Goal: Task Accomplishment & Management: Manage account settings

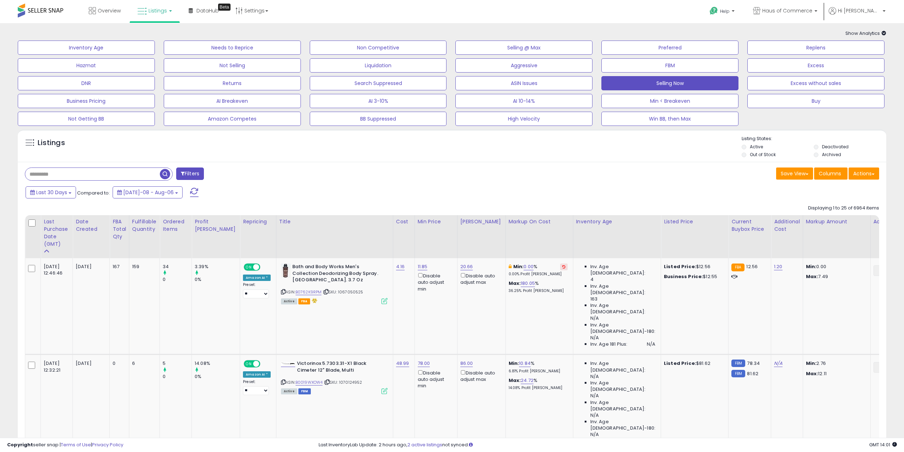
scroll to position [142, 0]
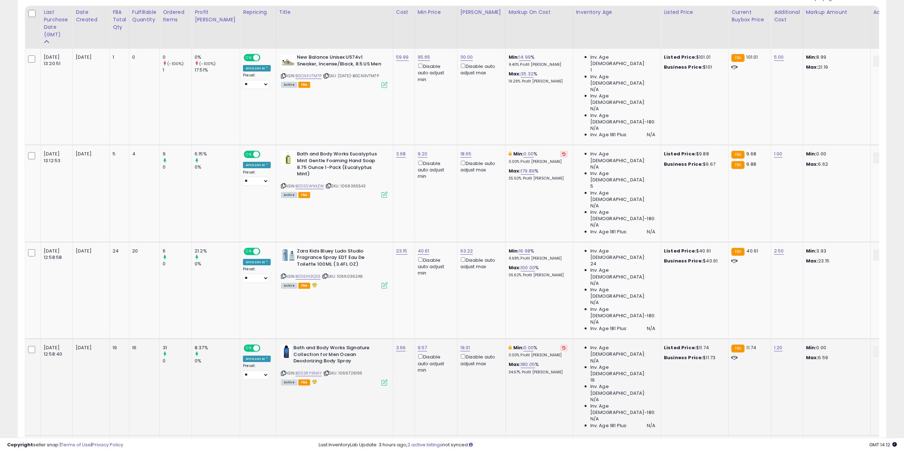
scroll to position [320, 0]
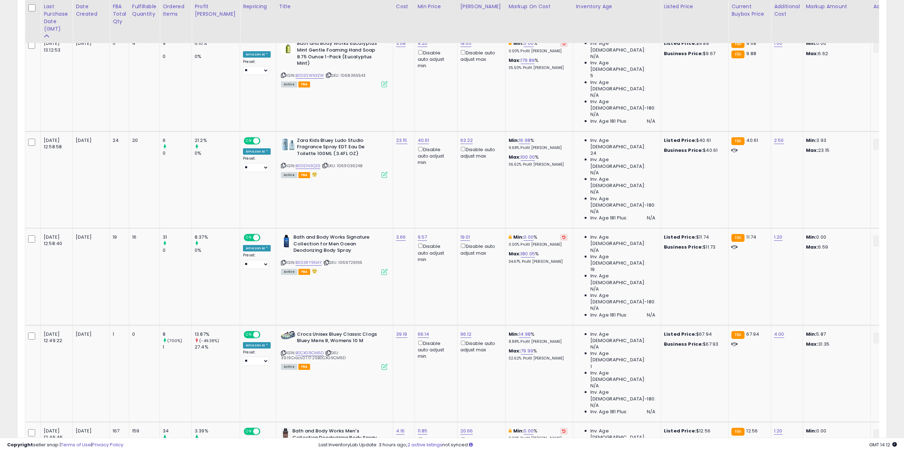
click at [357, 226] on input "*****" at bounding box center [385, 228] width 63 height 12
type input "**"
click button "submit" at bounding box center [426, 227] width 12 height 11
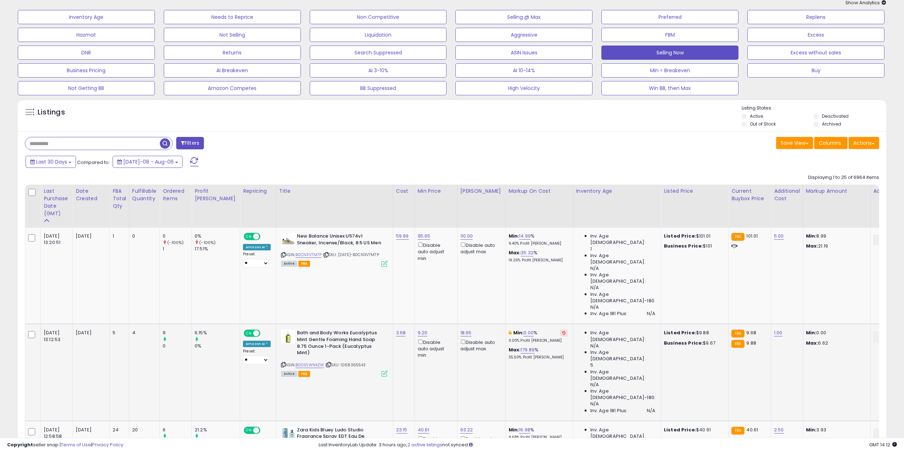
scroll to position [0, 0]
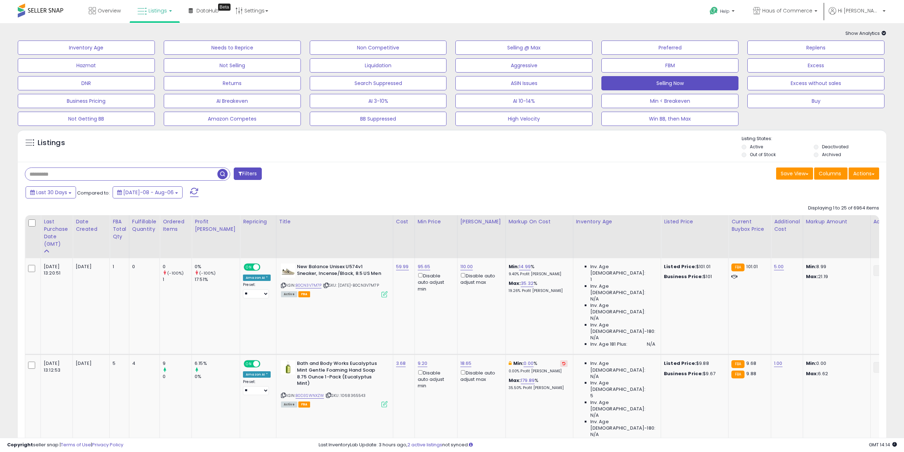
click at [123, 173] on input "text" at bounding box center [121, 174] width 192 height 12
paste input "**********"
type input "**********"
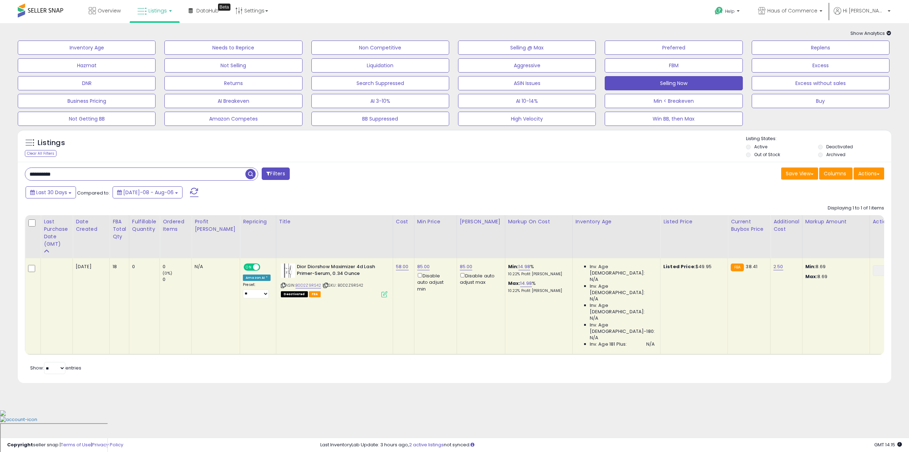
click at [393, 263] on td "58.00" at bounding box center [403, 306] width 21 height 96
click at [396, 266] on link "58.00" at bounding box center [402, 266] width 13 height 7
click at [344, 245] on input "*****" at bounding box center [364, 249] width 63 height 12
type input "*****"
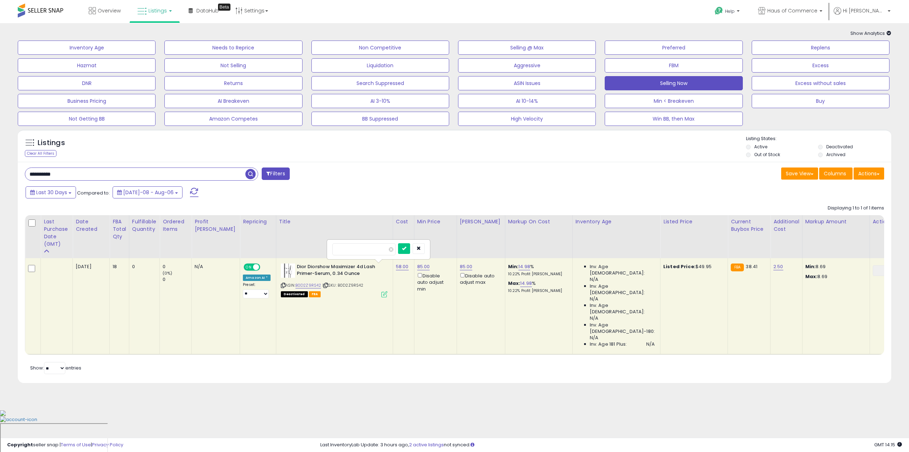
click button "submit" at bounding box center [404, 248] width 12 height 11
click at [459, 268] on link "85.00" at bounding box center [465, 266] width 13 height 7
click at [401, 241] on input "*****" at bounding box center [426, 242] width 63 height 12
type input "**"
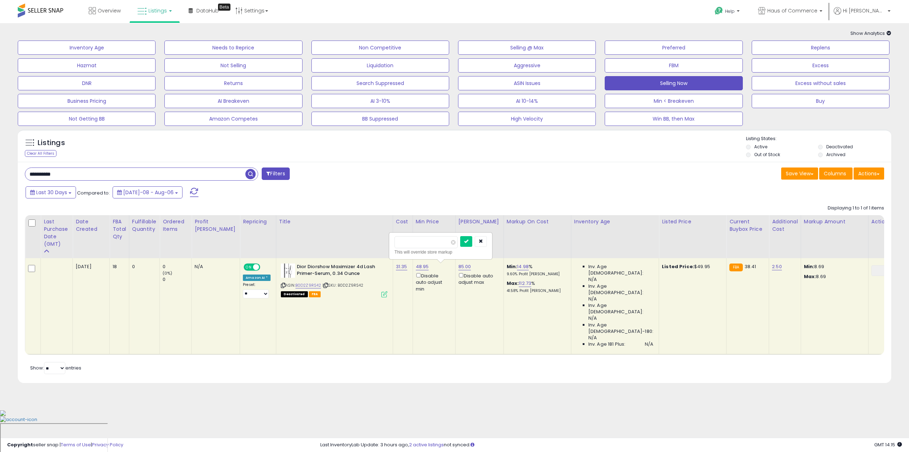
click button "submit" at bounding box center [466, 241] width 12 height 11
click at [665, 81] on button "Selling Now" at bounding box center [674, 83] width 138 height 14
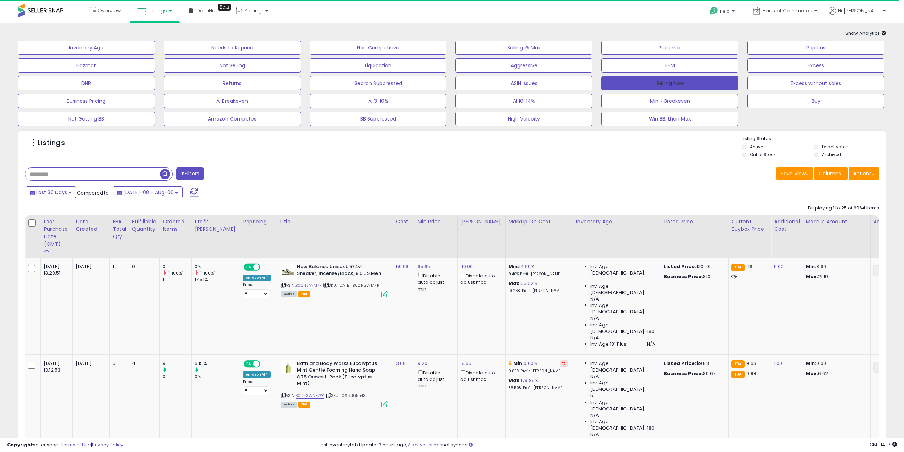
drag, startPoint x: 703, startPoint y: 83, endPoint x: 348, endPoint y: 4, distance: 364.2
click at [703, 83] on button "Selling Now" at bounding box center [669, 83] width 137 height 14
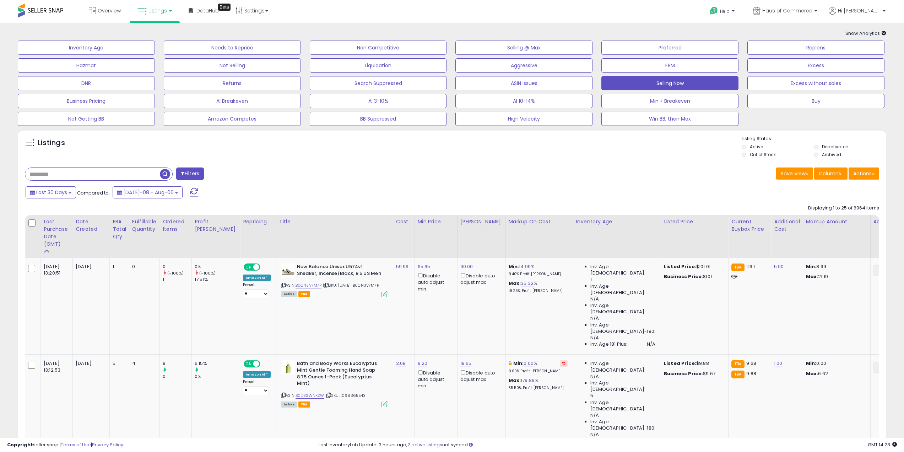
click at [832, 48] on button "Replens" at bounding box center [815, 48] width 137 height 14
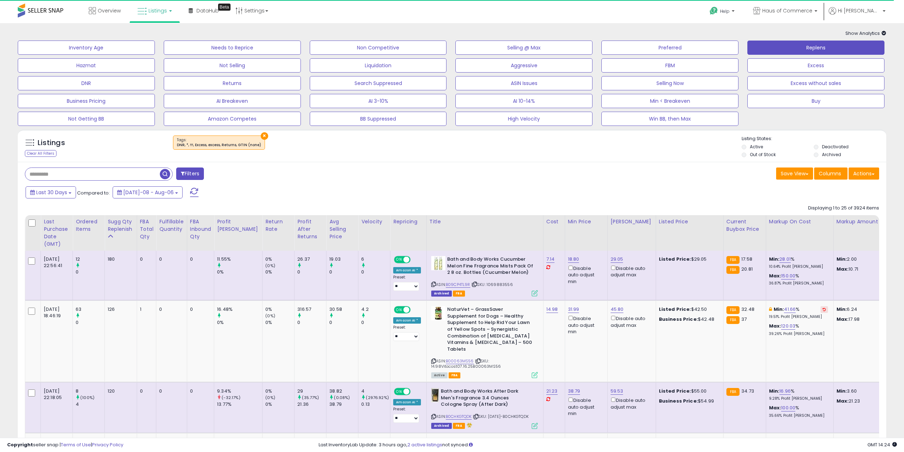
click at [82, 180] on input "text" at bounding box center [92, 174] width 135 height 12
type input "****"
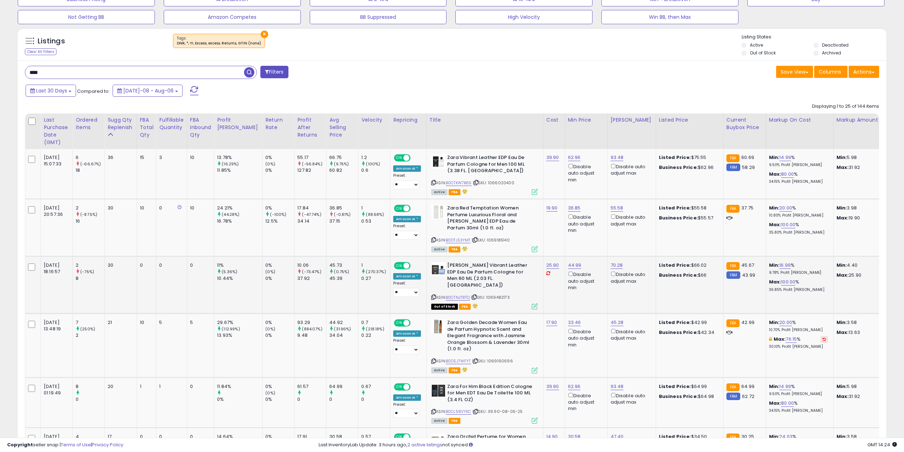
scroll to position [107, 0]
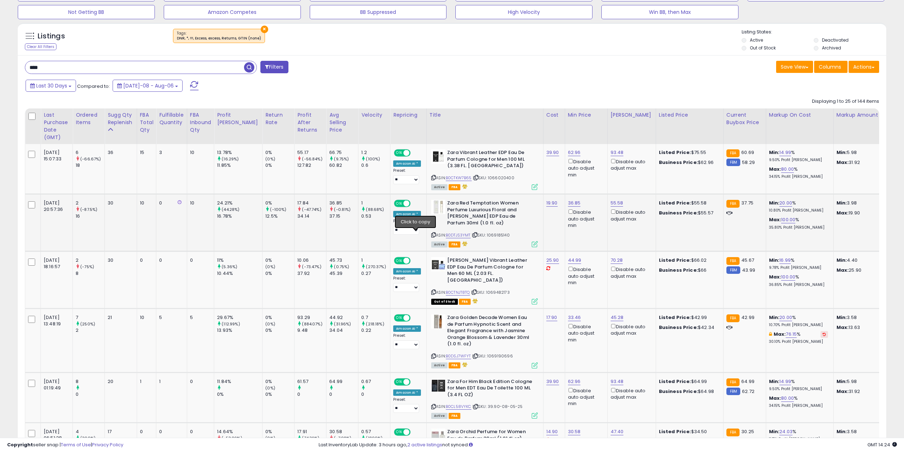
click at [431, 234] on icon at bounding box center [433, 235] width 5 height 4
click at [446, 234] on link "B0DTJS3YMT" at bounding box center [458, 235] width 25 height 6
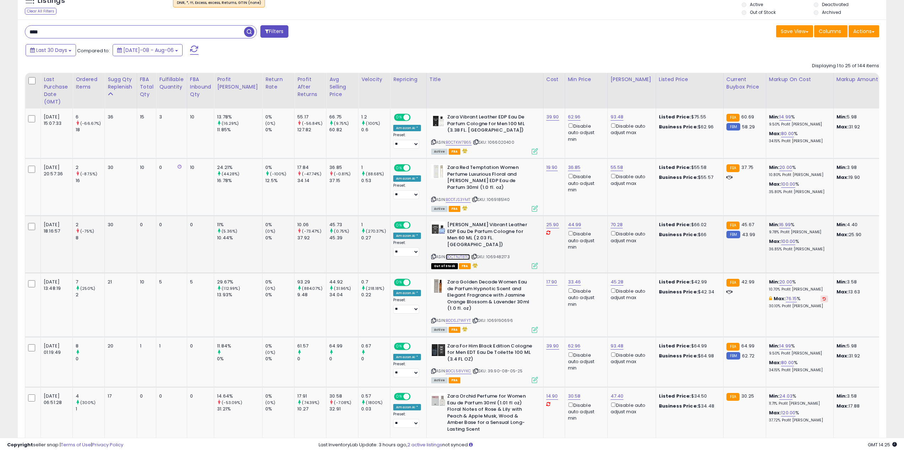
click at [447, 254] on link "B0CTNJT8TQ" at bounding box center [458, 257] width 24 height 6
click at [431, 254] on icon at bounding box center [433, 256] width 5 height 4
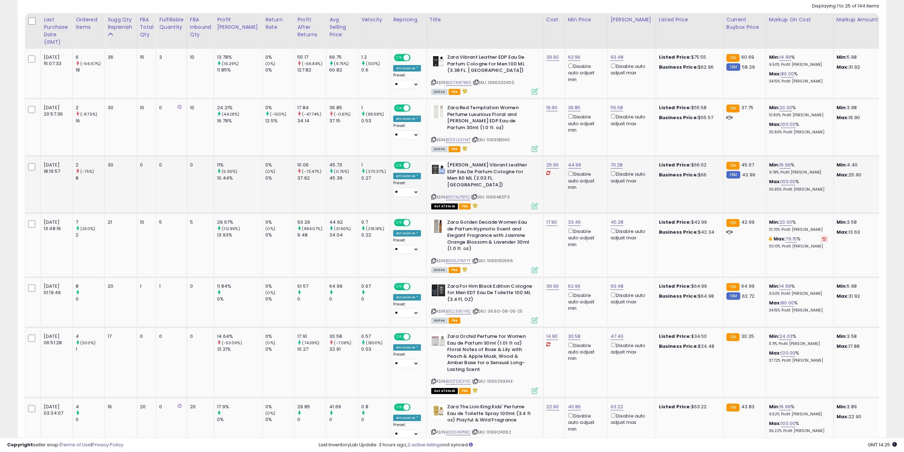
scroll to position [213, 0]
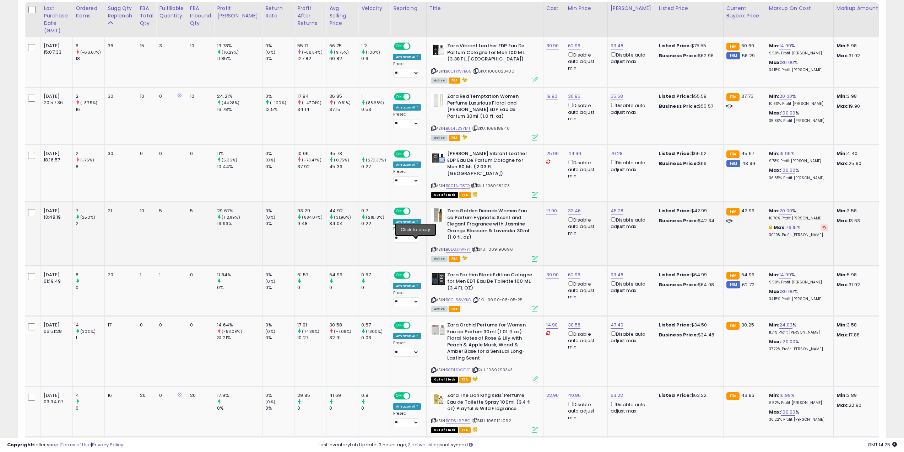
click at [431, 247] on icon at bounding box center [433, 249] width 5 height 4
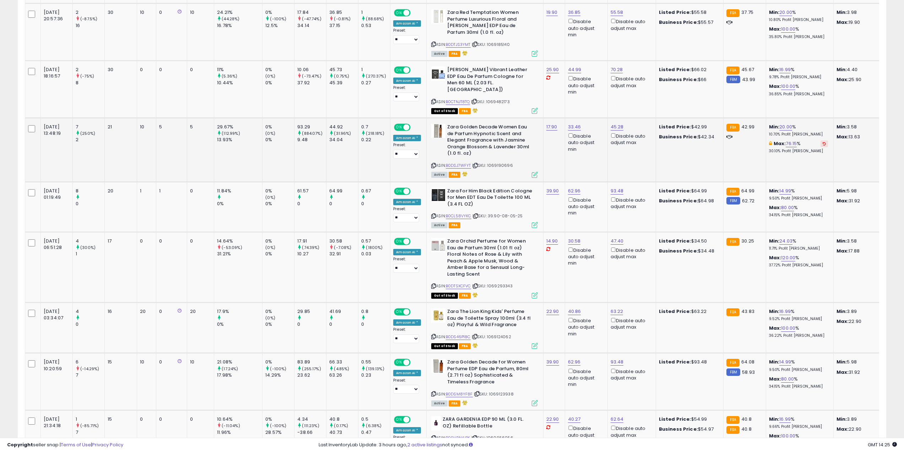
scroll to position [320, 0]
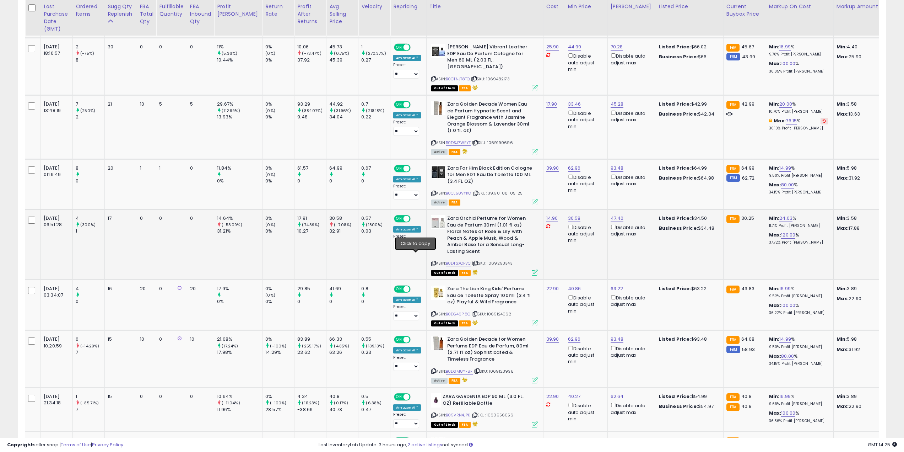
click at [431, 261] on icon at bounding box center [433, 263] width 5 height 4
click at [446, 260] on link "B0DTSXCFVC" at bounding box center [458, 263] width 25 height 6
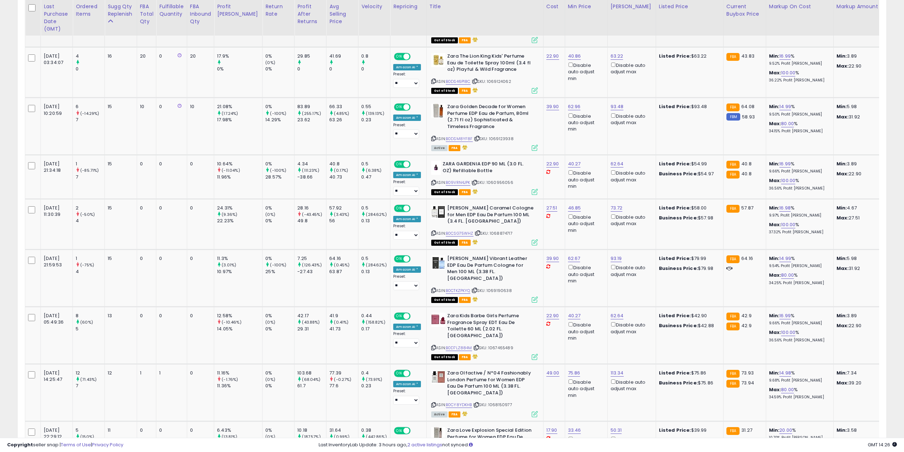
scroll to position [568, 0]
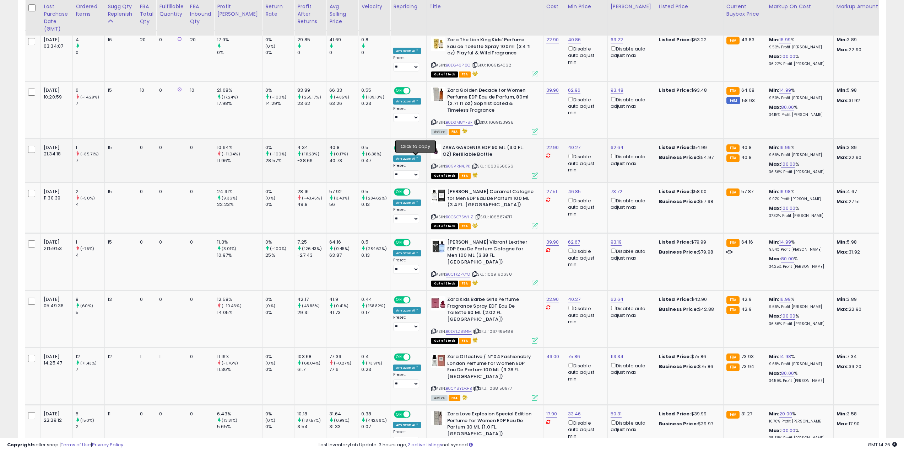
click at [431, 164] on icon at bounding box center [433, 166] width 5 height 4
click at [446, 163] on link "B09VRN4JPK" at bounding box center [458, 166] width 25 height 6
click at [431, 215] on icon at bounding box center [433, 217] width 5 height 4
click at [446, 214] on link "B0CSG75WHZ" at bounding box center [460, 217] width 28 height 6
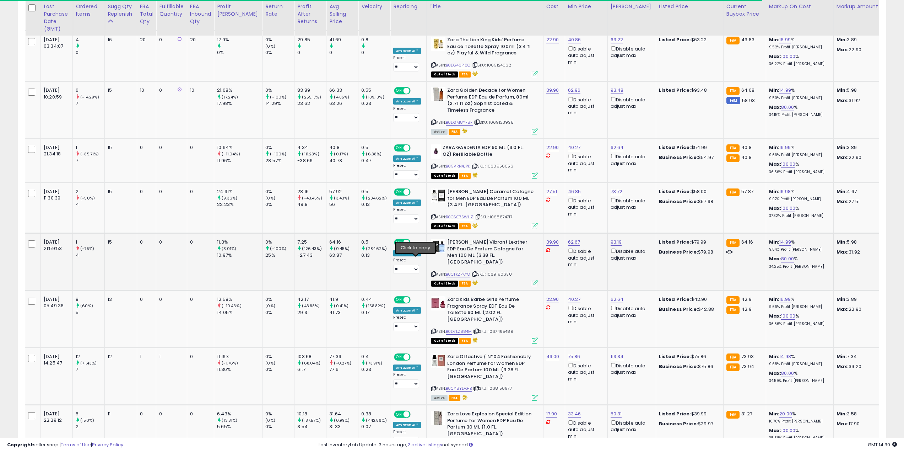
click at [431, 272] on icon at bounding box center [433, 274] width 5 height 4
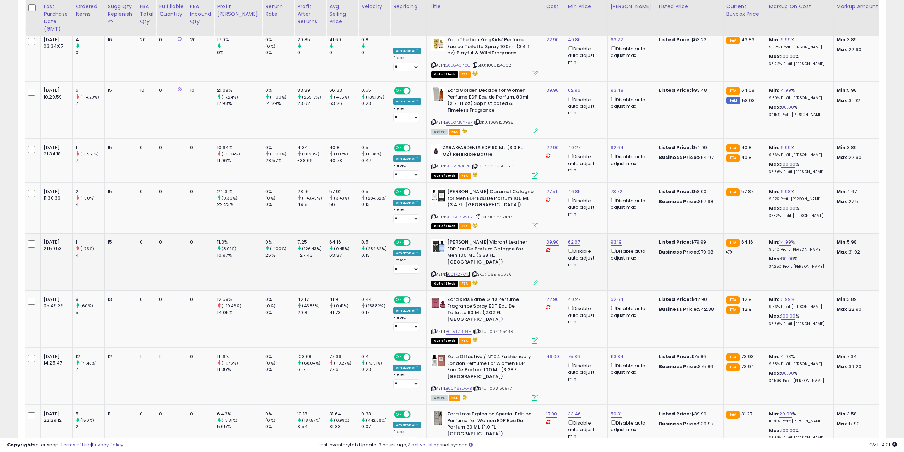
click at [446, 271] on link "B0CTKZPKYQ" at bounding box center [458, 274] width 25 height 6
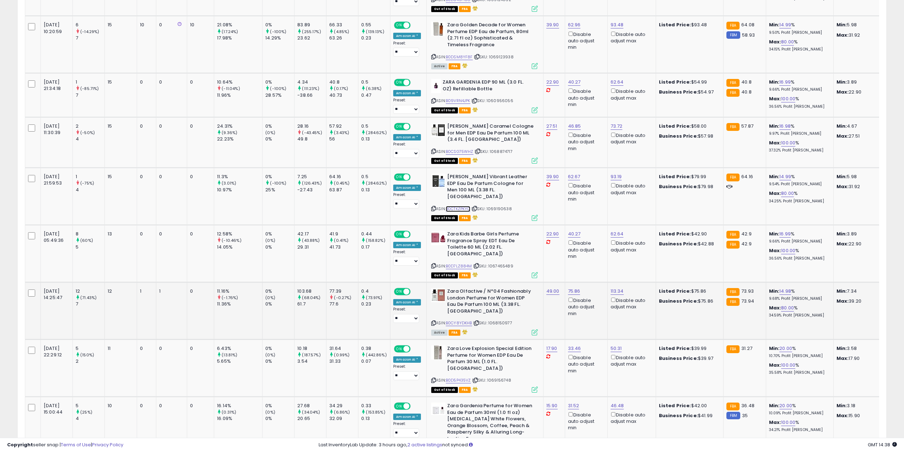
scroll to position [639, 0]
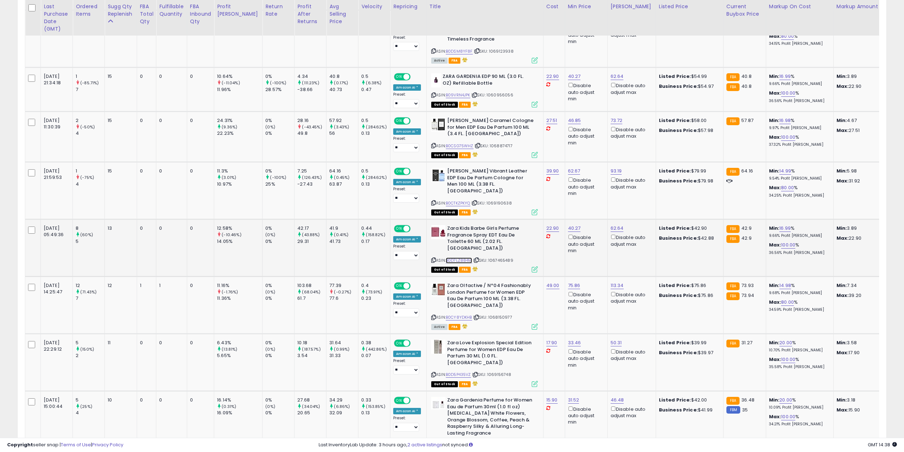
click at [446, 257] on link "B0D7LZ884M" at bounding box center [459, 260] width 26 height 6
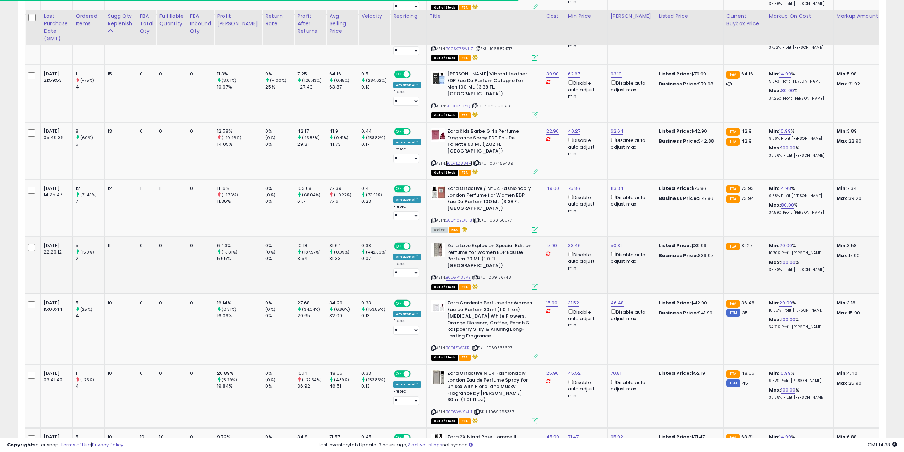
scroll to position [746, 0]
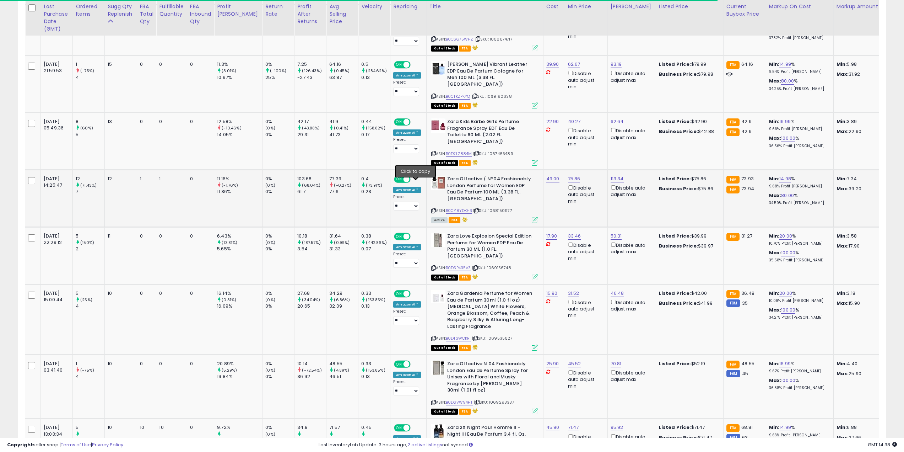
click at [431, 209] on icon at bounding box center [433, 211] width 5 height 4
click at [453, 207] on link "B0CY8YDKHB" at bounding box center [459, 210] width 26 height 6
click at [431, 266] on icon at bounding box center [433, 268] width 5 height 4
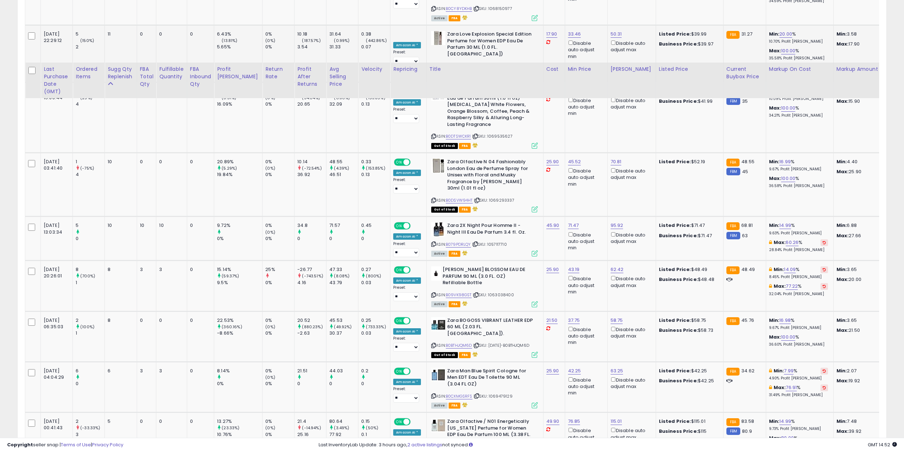
scroll to position [1030, 0]
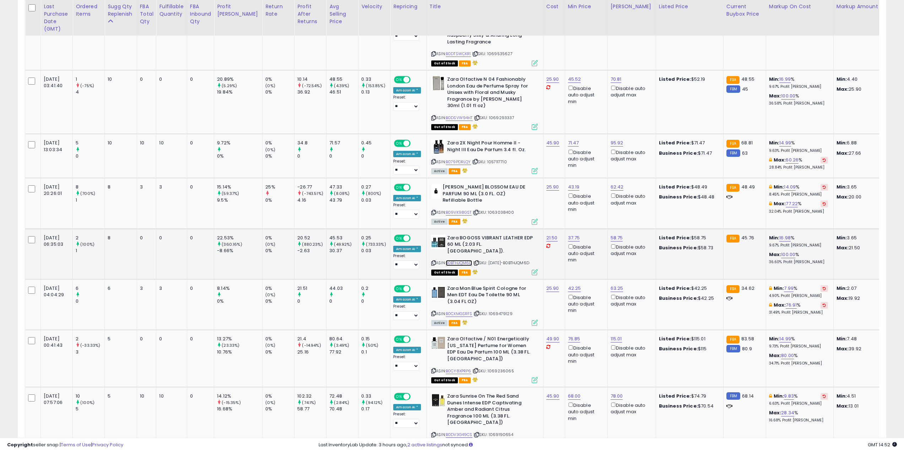
click at [446, 260] on link "B0BTHJQM6D" at bounding box center [459, 263] width 26 height 6
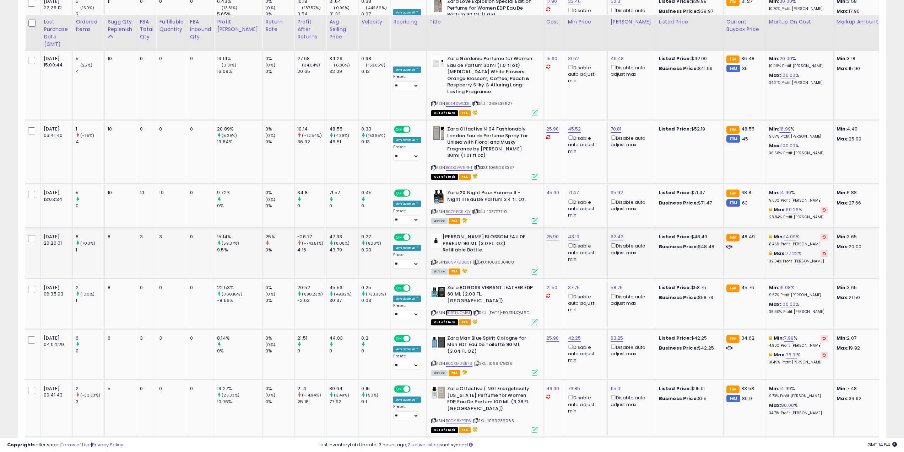
scroll to position [959, 0]
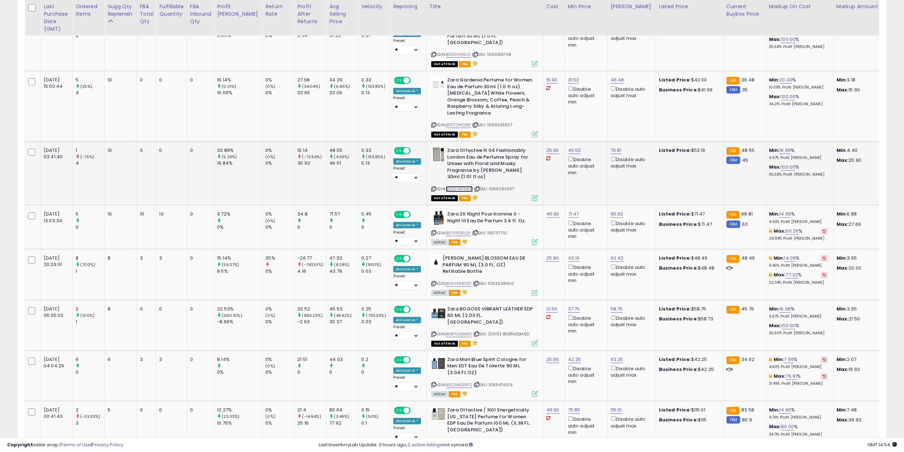
click at [448, 186] on link "B0DSVW94HT" at bounding box center [459, 189] width 27 height 6
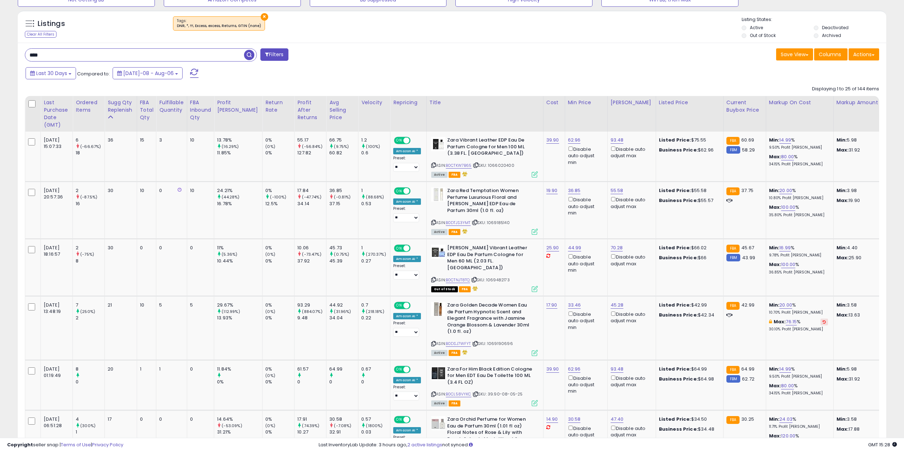
scroll to position [0, 0]
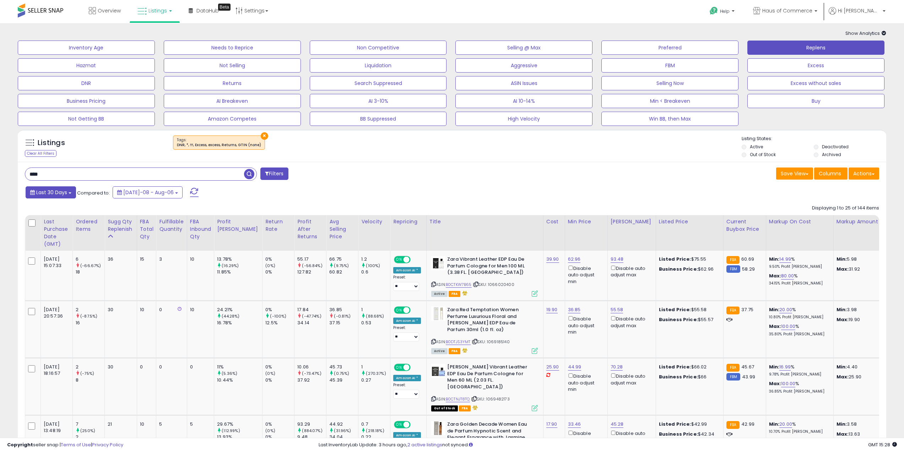
click at [66, 192] on span "Last 30 Days" at bounding box center [51, 192] width 31 height 7
click at [45, 232] on li "Custom Range" at bounding box center [57, 232] width 57 height 10
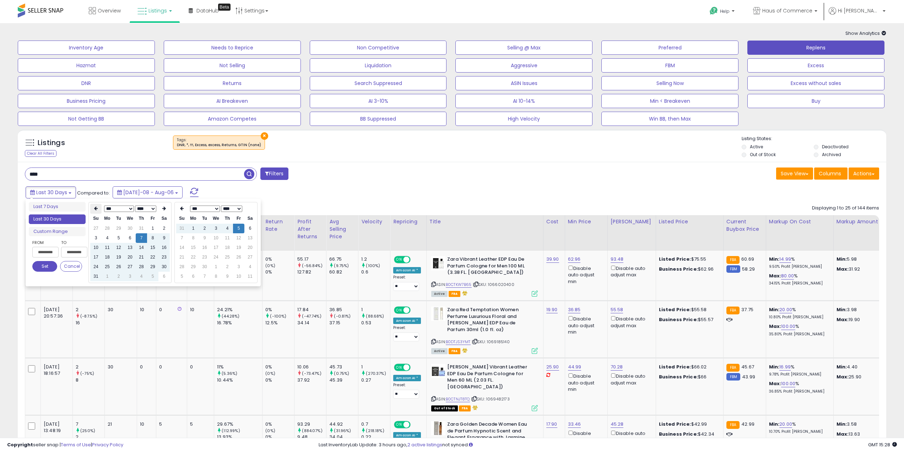
click at [97, 211] on icon at bounding box center [96, 208] width 4 height 4
click at [118, 228] on td "1" at bounding box center [118, 228] width 11 height 10
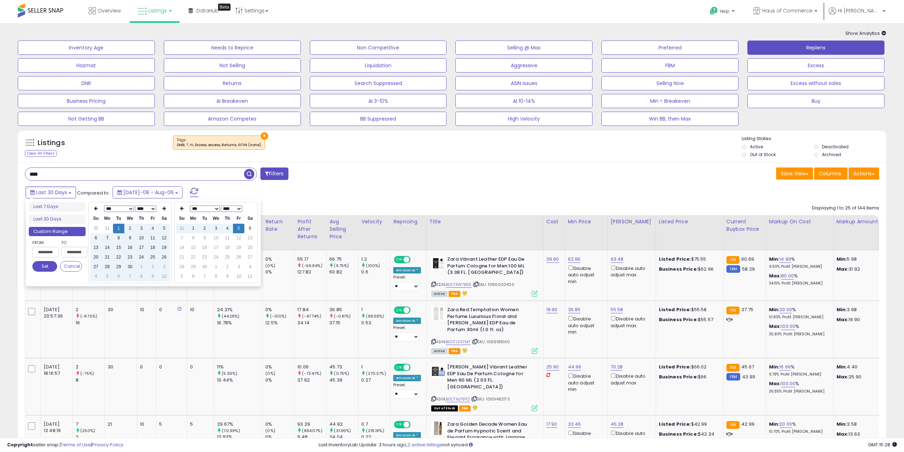
type input "**********"
click at [43, 267] on button "Set" at bounding box center [44, 266] width 25 height 11
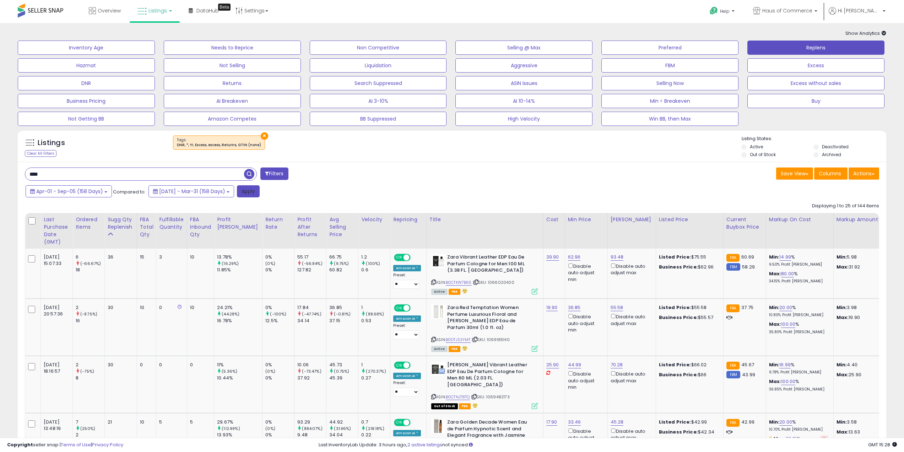
click at [260, 191] on button "Apply" at bounding box center [248, 191] width 23 height 12
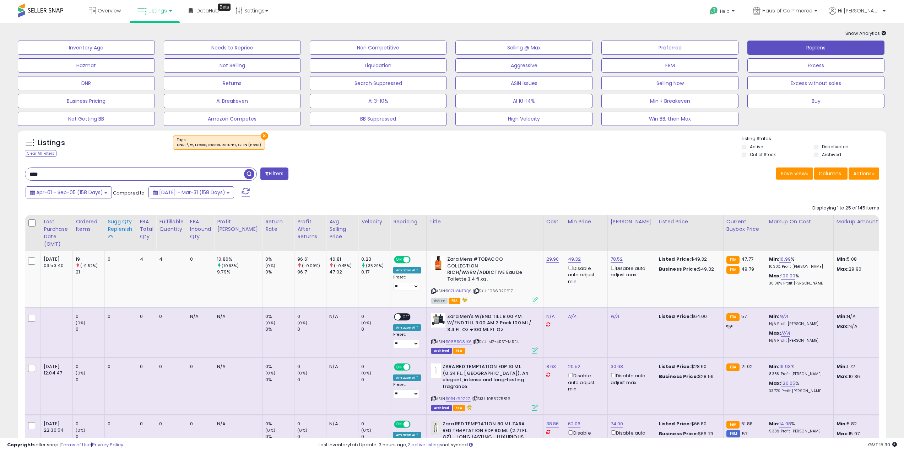
click at [111, 225] on div "Sugg Qty Replenish" at bounding box center [121, 225] width 26 height 15
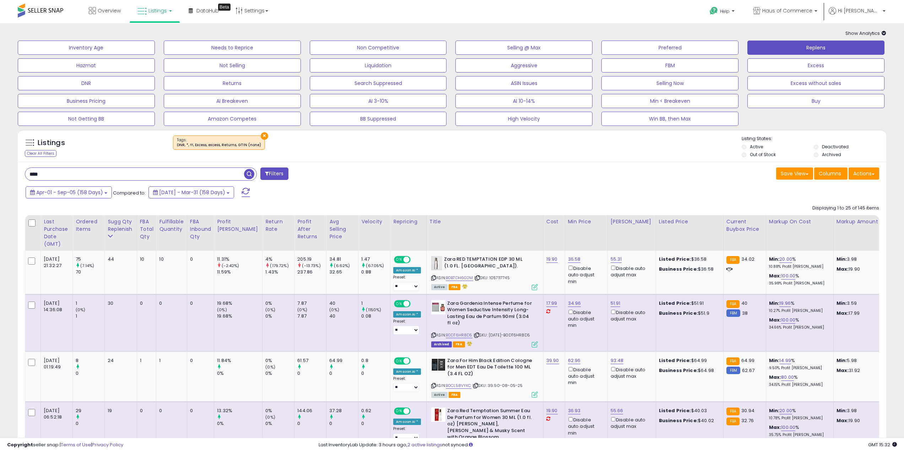
click at [649, 170] on div "Save View Save As New View Update Current View Columns Actions Import Export Vi…" at bounding box center [668, 174] width 433 height 14
click at [603, 187] on div "Apr-01 - Sep-05 (158 Days) Compared to: [DATE] - Mar-31 (158 Days)" at bounding box center [344, 193] width 641 height 16
